Goal: Task Accomplishment & Management: Use online tool/utility

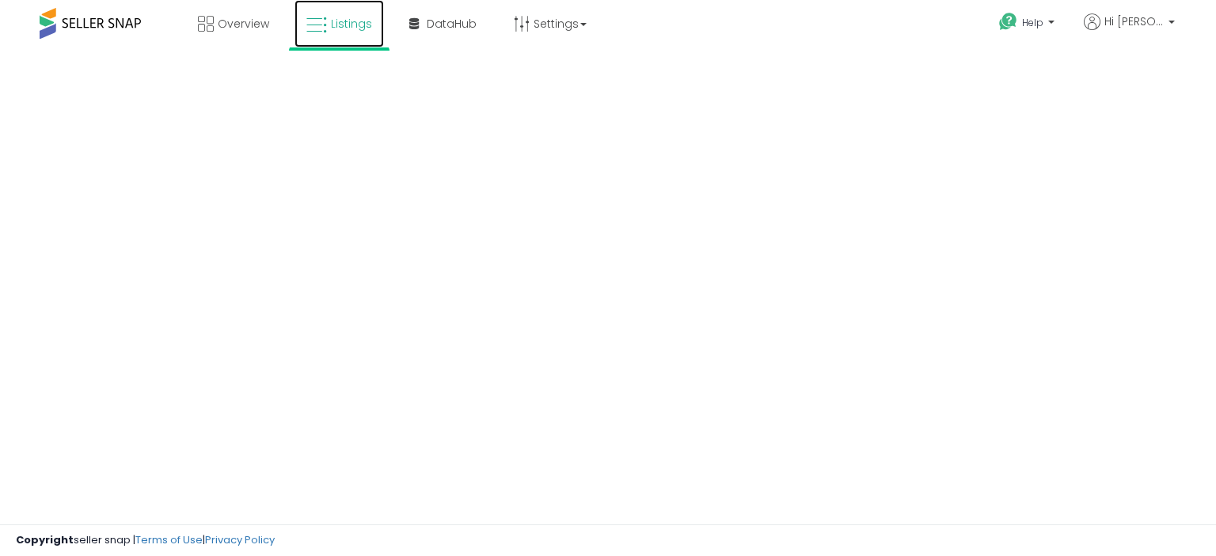
click at [327, 31] on link "Listings" at bounding box center [338, 23] width 89 height 47
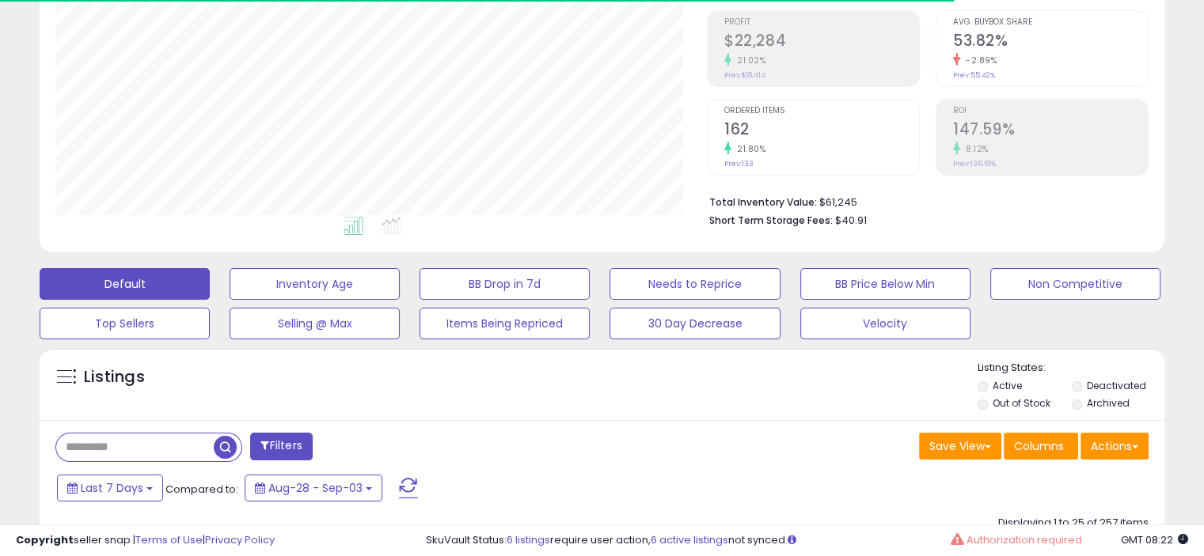
scroll to position [324, 0]
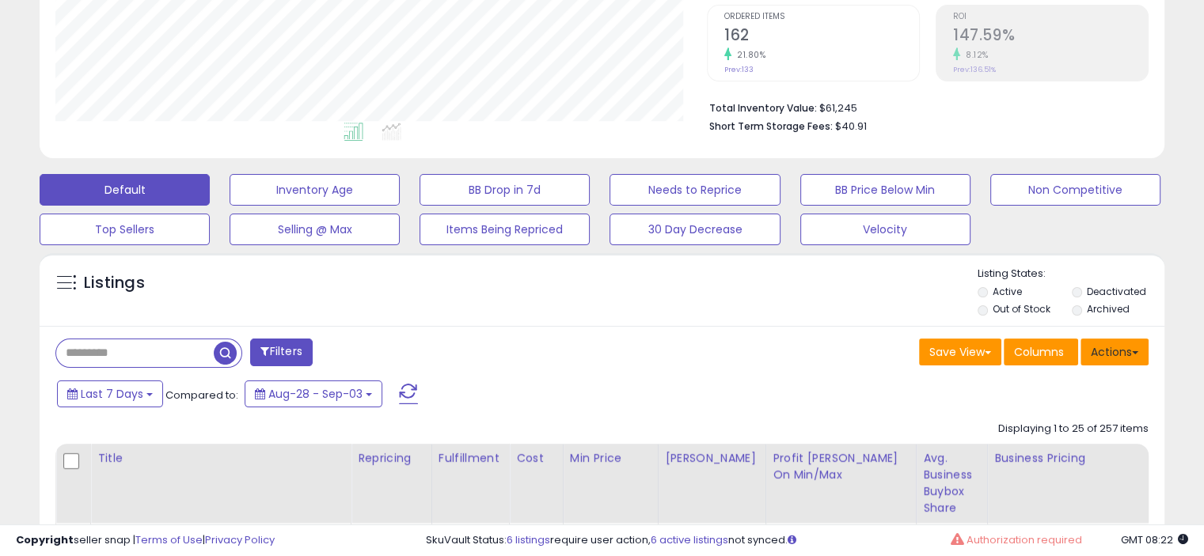
click at [1135, 351] on span at bounding box center [1135, 352] width 6 height 3
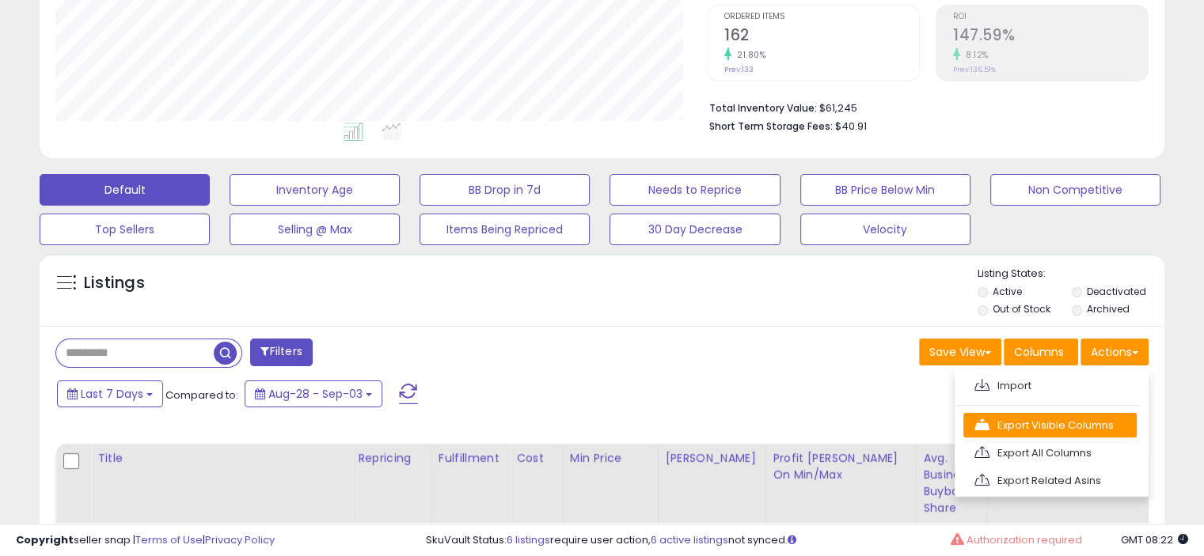
click at [1069, 415] on link "Export Visible Columns" at bounding box center [1049, 425] width 173 height 25
